Goal: Task Accomplishment & Management: Manage account settings

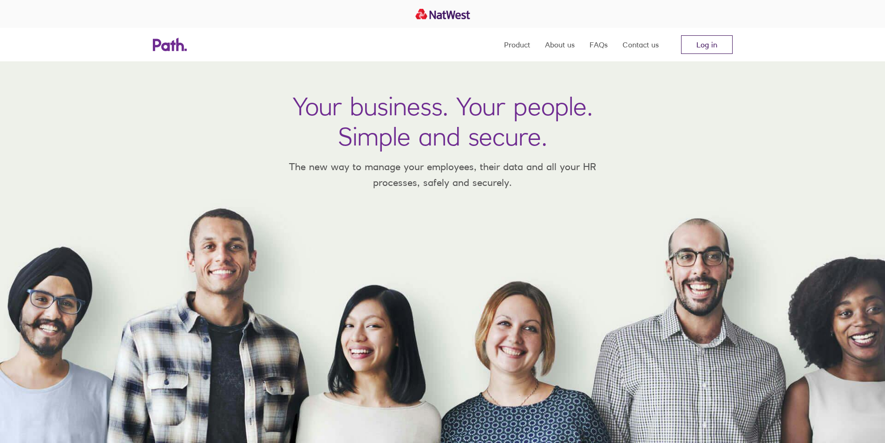
click at [709, 46] on link "Log in" at bounding box center [707, 44] width 52 height 19
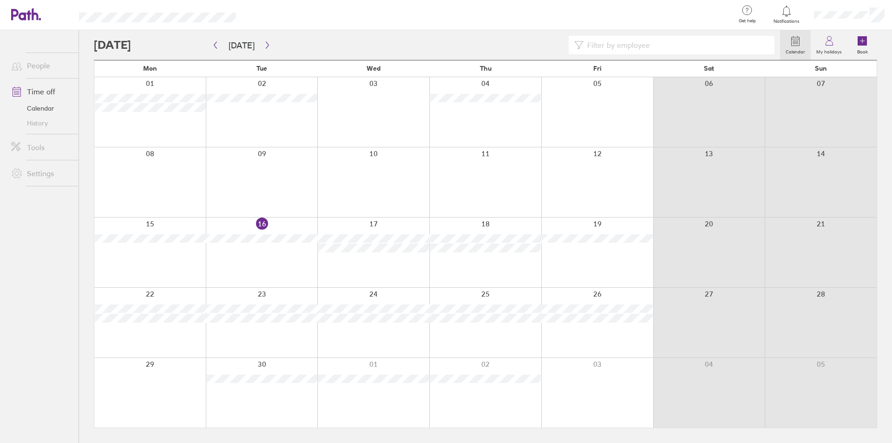
click at [83, 222] on div "Calendar My holidays Book [DATE] [DATE] Mon Tue Wed Thu Fri Sat Sun 01 02 03 04…" at bounding box center [485, 236] width 813 height 412
click at [84, 224] on div "Calendar My holidays Book [DATE] [DATE] Mon Tue Wed Thu Fri Sat Sun 01 02 03 04…" at bounding box center [485, 236] width 813 height 412
click at [81, 222] on div "Calendar My holidays Book [DATE] [DATE] Mon Tue Wed Thu Fri Sat Sun 01 02 03 04…" at bounding box center [485, 236] width 813 height 412
click at [84, 223] on div "Calendar My holidays Book [DATE] [DATE] Mon Tue Wed Thu Fri Sat Sun 01 02 03 04…" at bounding box center [485, 236] width 813 height 412
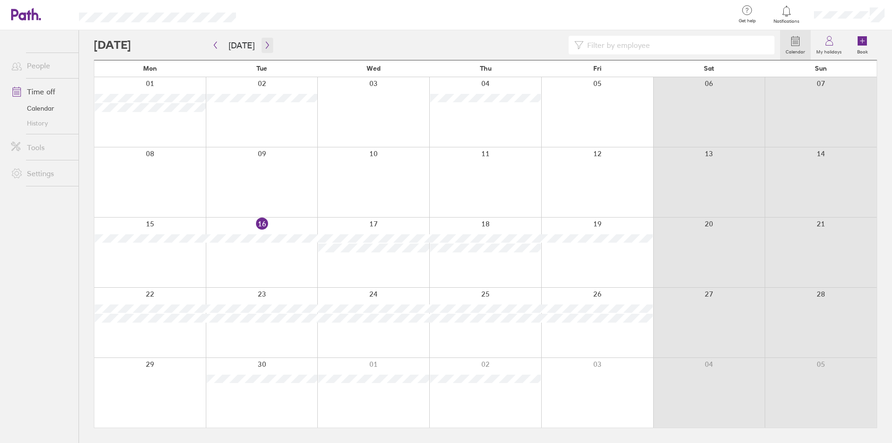
click at [264, 42] on icon "button" at bounding box center [267, 44] width 7 height 7
click at [83, 151] on div "Calendar My holidays Book [DATE] [DATE] Mon Tue Wed Thu Fri Sat Sun 29 30 01 02…" at bounding box center [485, 236] width 813 height 412
click at [85, 154] on div "Calendar My holidays Book [DATE] [DATE] Mon Tue Wed Thu Fri Sat Sun 29 30 01 02…" at bounding box center [485, 236] width 813 height 412
click at [83, 152] on div "Calendar My holidays Book [DATE] [DATE] Mon Tue Wed Thu Fri Sat Sun 29 30 01 02…" at bounding box center [485, 236] width 813 height 412
click at [83, 153] on div "Calendar My holidays Book [DATE] [DATE] Mon Tue Wed Thu Fri Sat Sun 29 30 01 02…" at bounding box center [485, 236] width 813 height 412
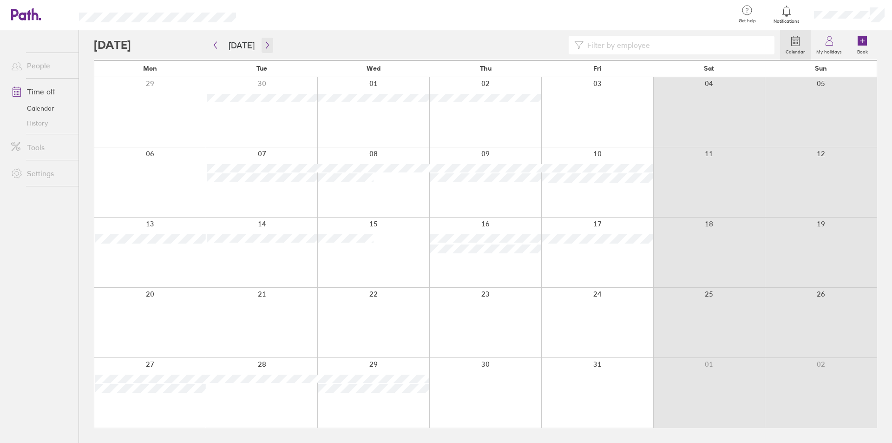
click at [266, 42] on icon "button" at bounding box center [267, 45] width 3 height 7
click at [215, 41] on button "button" at bounding box center [215, 45] width 12 height 15
click at [262, 40] on button "button" at bounding box center [267, 45] width 12 height 15
click at [264, 42] on icon "button" at bounding box center [267, 44] width 7 height 7
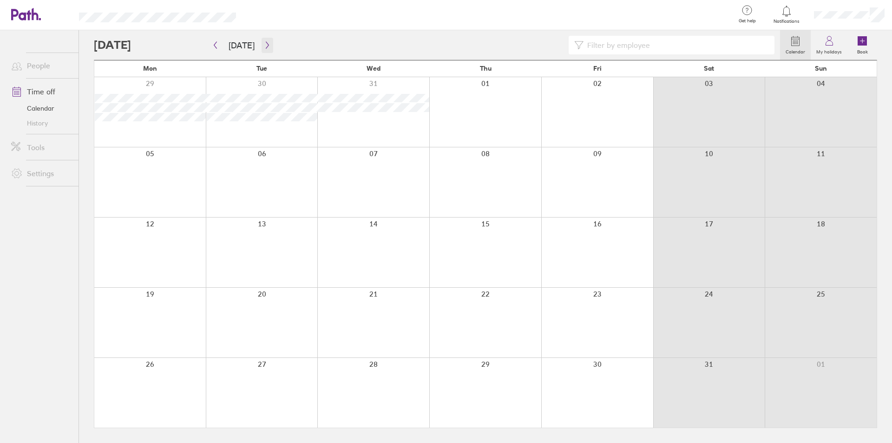
click at [264, 42] on icon "button" at bounding box center [267, 44] width 7 height 7
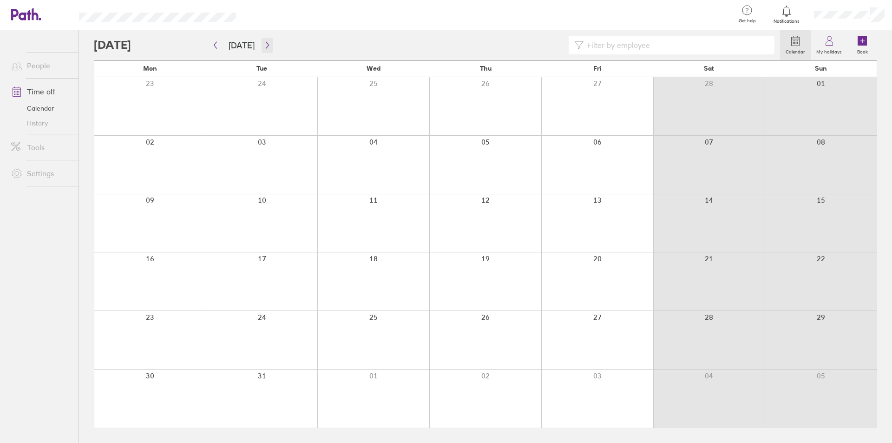
click at [264, 42] on icon "button" at bounding box center [267, 44] width 7 height 7
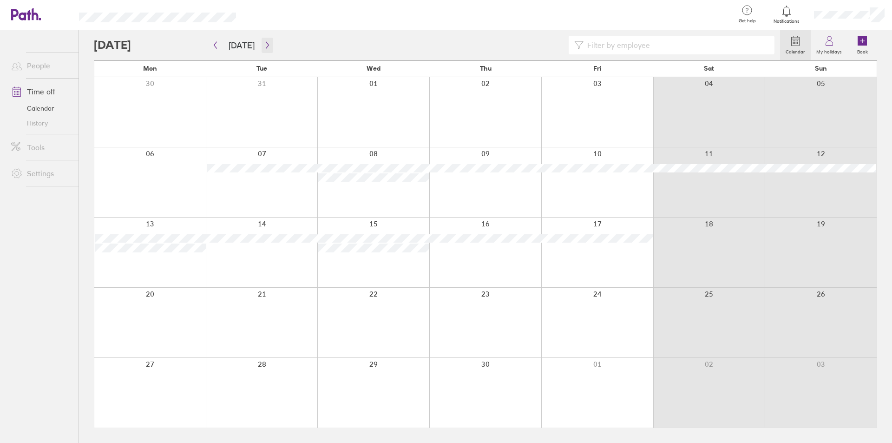
click at [264, 42] on icon "button" at bounding box center [267, 44] width 7 height 7
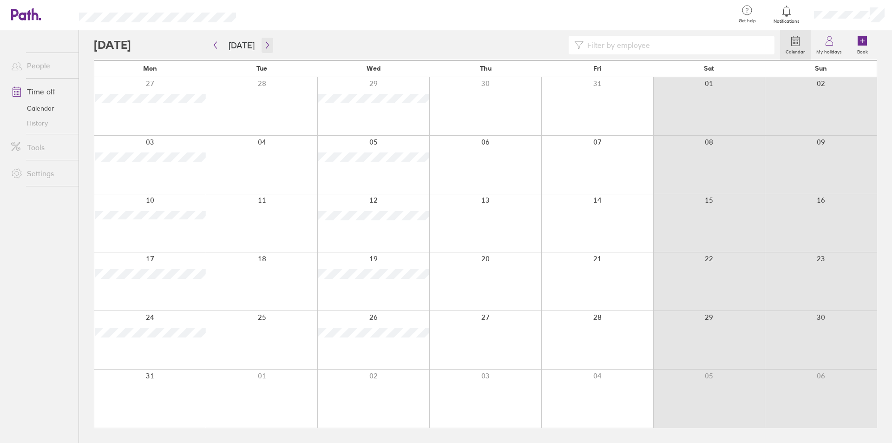
click at [264, 42] on icon "button" at bounding box center [267, 44] width 7 height 7
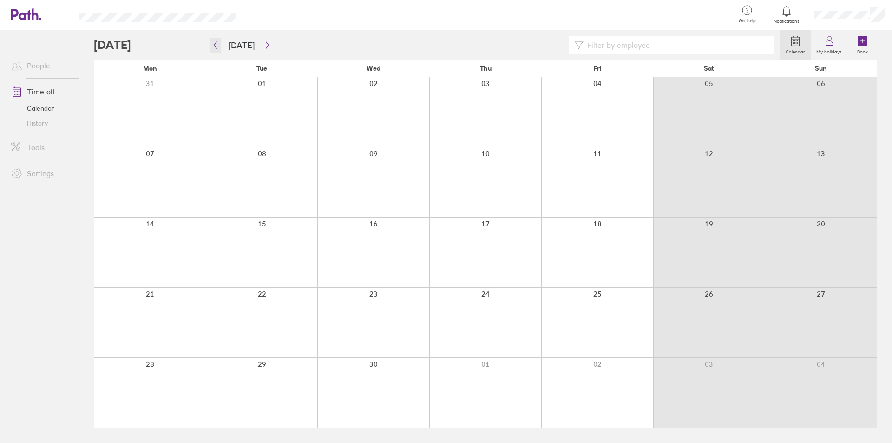
click at [213, 41] on button "button" at bounding box center [215, 45] width 12 height 15
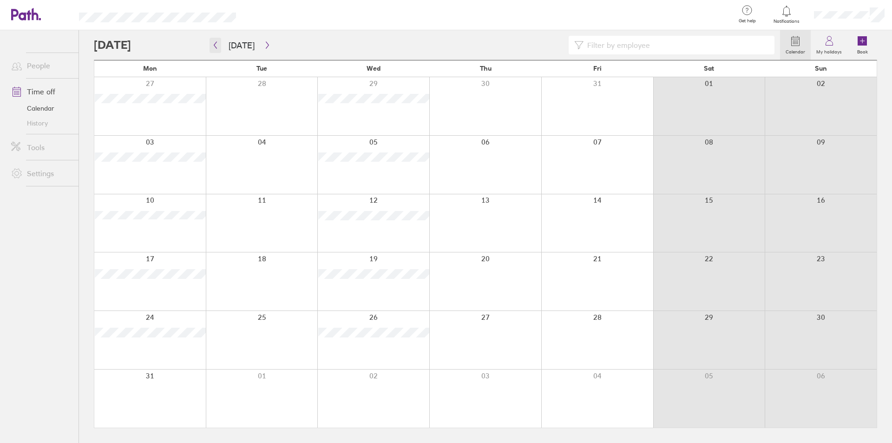
click at [213, 41] on button "button" at bounding box center [215, 45] width 12 height 15
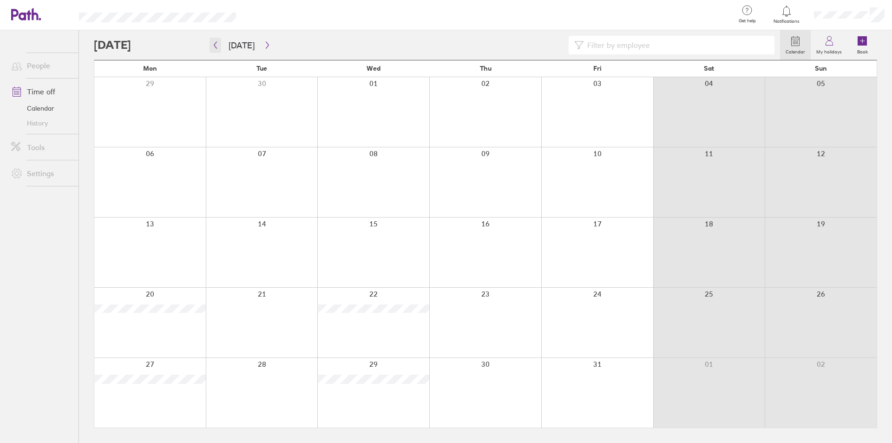
click at [213, 41] on button "button" at bounding box center [215, 45] width 12 height 15
click at [214, 39] on button "button" at bounding box center [215, 45] width 12 height 15
click at [214, 41] on button "button" at bounding box center [215, 45] width 12 height 15
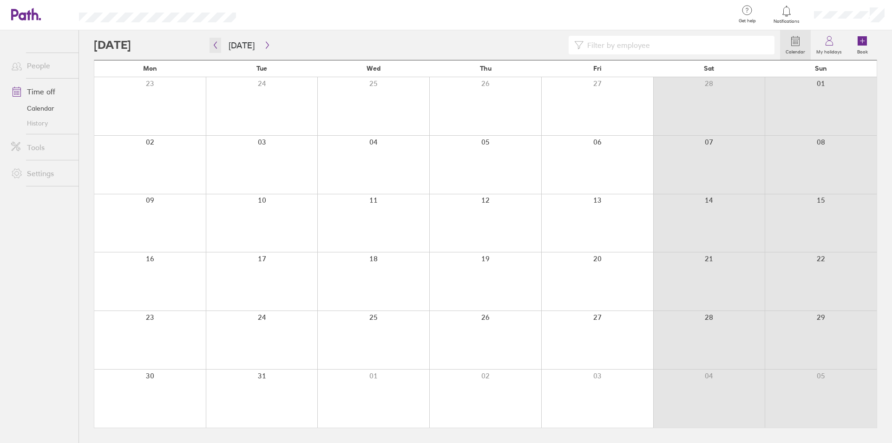
click at [214, 41] on button "button" at bounding box center [215, 45] width 12 height 15
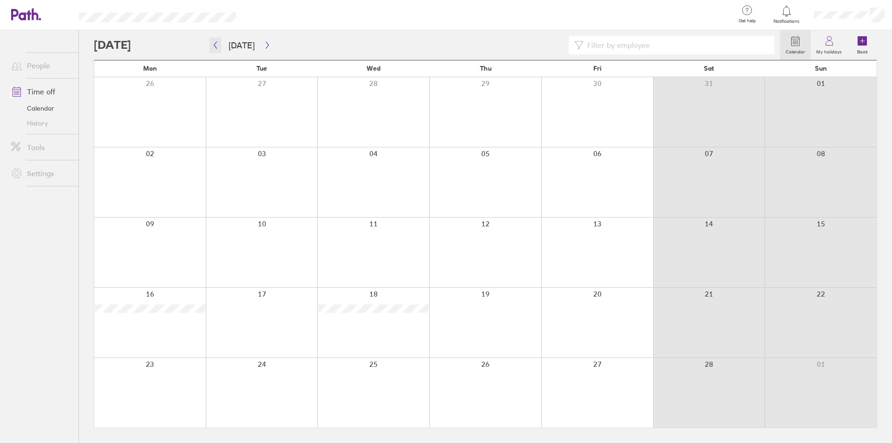
click at [214, 41] on button "button" at bounding box center [215, 45] width 12 height 15
click at [213, 40] on button "button" at bounding box center [215, 45] width 12 height 15
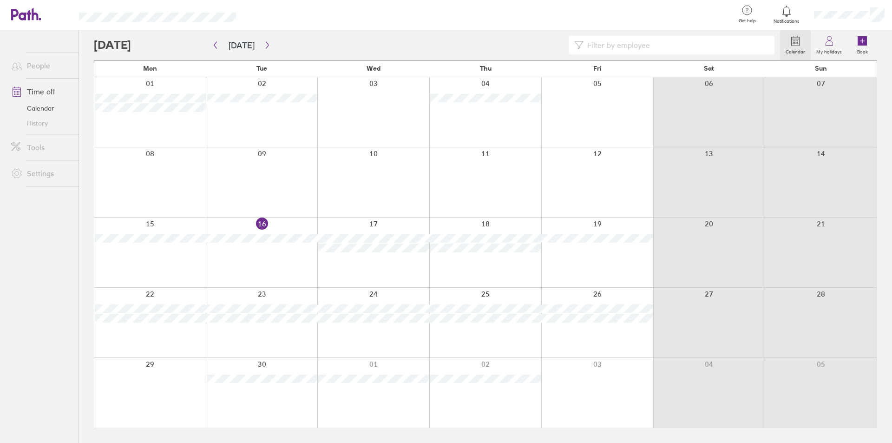
click at [289, 39] on div at bounding box center [437, 45] width 686 height 19
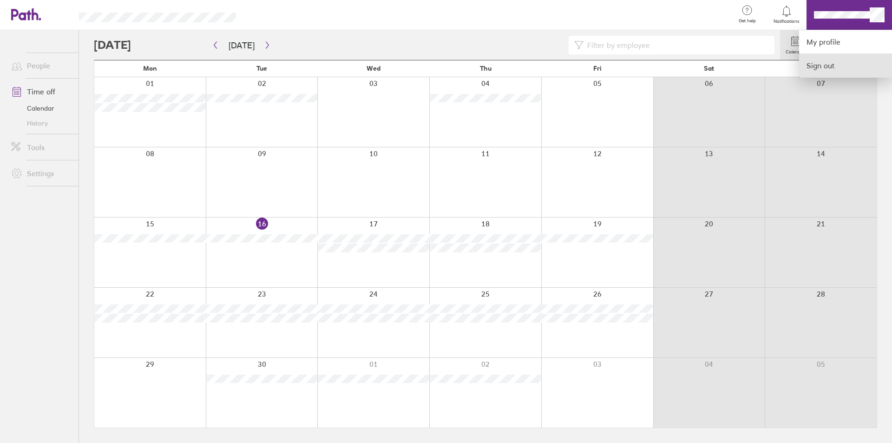
click at [818, 63] on link "Sign out" at bounding box center [845, 65] width 93 height 23
